Goal: Transaction & Acquisition: Book appointment/travel/reservation

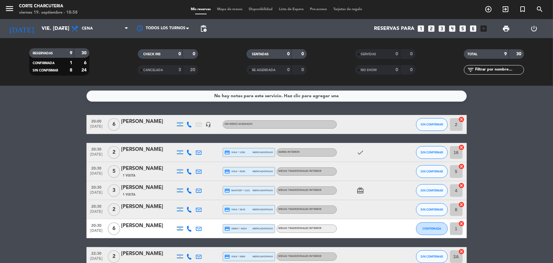
click at [431, 25] on icon "looks_two" at bounding box center [431, 28] width 8 height 8
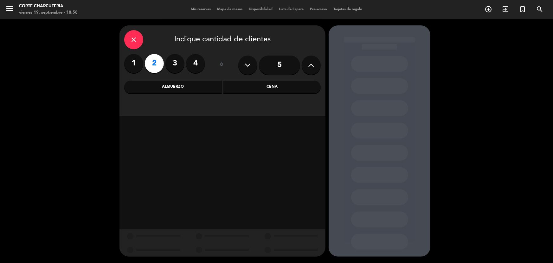
click at [249, 84] on div "Cena" at bounding box center [273, 87] width 98 height 13
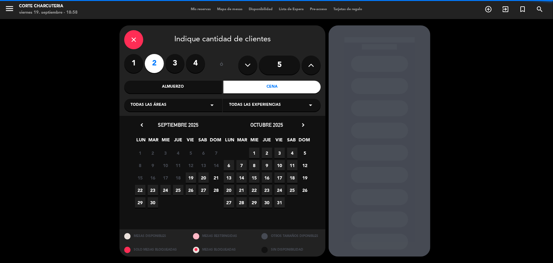
click at [198, 107] on div "Todas las áreas arrow_drop_down" at bounding box center [173, 105] width 98 height 13
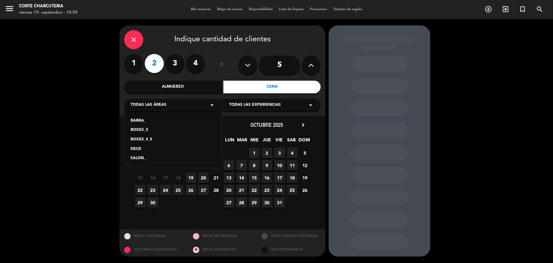
click at [140, 120] on div "BARRA_" at bounding box center [173, 121] width 85 height 6
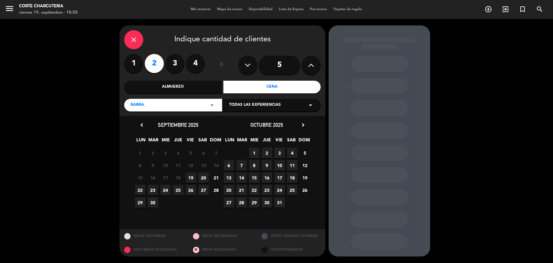
click at [190, 178] on span "19" at bounding box center [191, 177] width 10 height 10
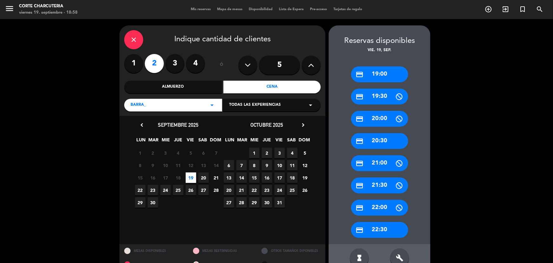
click at [391, 185] on div "credit_card 21:30" at bounding box center [379, 185] width 57 height 16
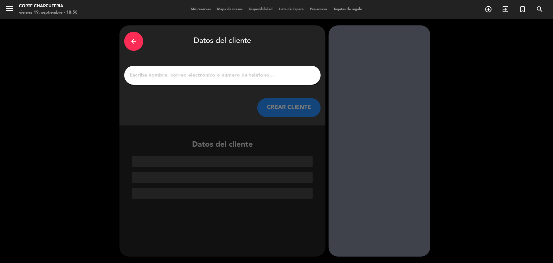
click at [260, 80] on div at bounding box center [222, 75] width 197 height 19
click at [255, 77] on input "1" at bounding box center [222, 75] width 187 height 9
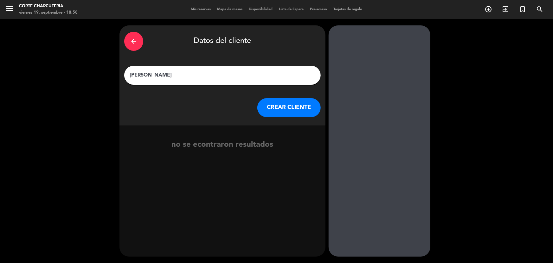
type input "[PERSON_NAME]"
click at [284, 106] on button "CREAR CLIENTE" at bounding box center [288, 107] width 63 height 19
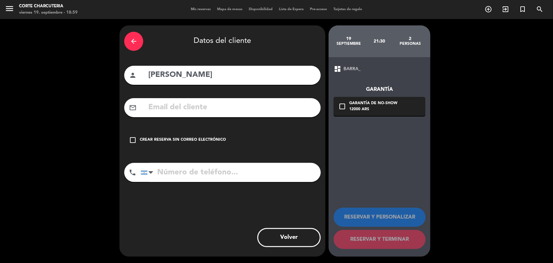
click at [367, 107] on div "12000 ARS" at bounding box center [373, 109] width 48 height 6
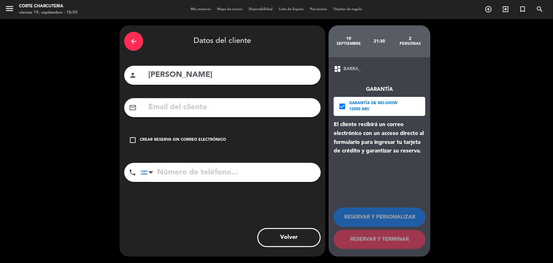
paste input "[PERSON_NAME][EMAIL_ADDRESS][PERSON_NAME][DOMAIN_NAME]"
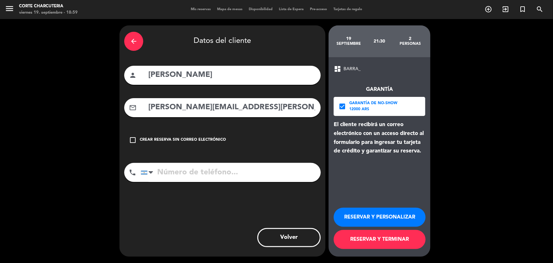
type input "[PERSON_NAME][EMAIL_ADDRESS][PERSON_NAME][DOMAIN_NAME]"
click at [380, 243] on button "RESERVAR Y TERMINAR" at bounding box center [380, 239] width 92 height 19
